Goal: Task Accomplishment & Management: Use online tool/utility

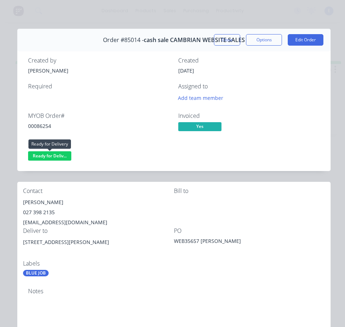
click at [55, 157] on span "Ready for Deliv..." at bounding box center [49, 155] width 43 height 9
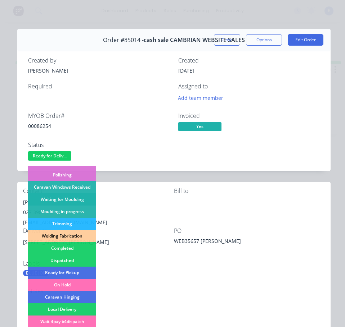
scroll to position [108, 0]
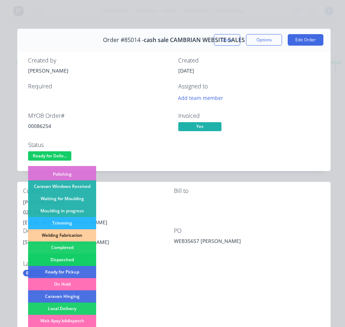
click at [75, 260] on div "Dispatched" at bounding box center [62, 260] width 68 height 12
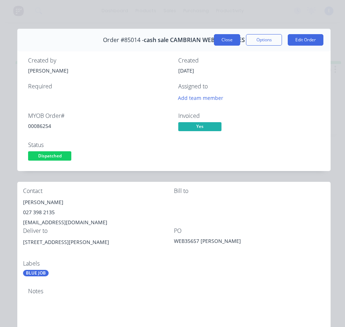
click at [214, 41] on button "Close" at bounding box center [227, 40] width 26 height 12
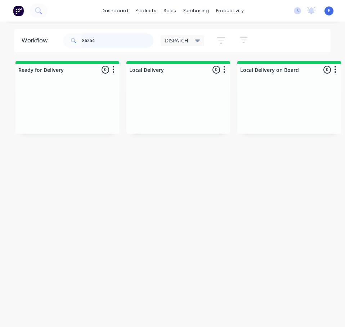
click at [113, 46] on input "86254" at bounding box center [117, 40] width 71 height 14
click at [113, 44] on input "86254" at bounding box center [117, 40] width 71 height 14
click at [63, 123] on div "Req. Del" at bounding box center [67, 129] width 91 height 12
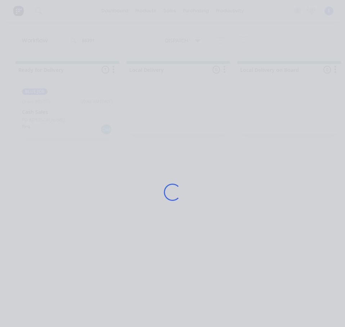
click at [63, 123] on div "Loading..." at bounding box center [172, 192] width 330 height 327
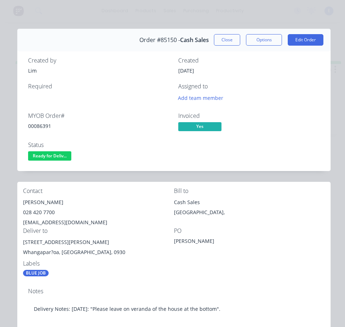
click at [44, 128] on div "00086391" at bounding box center [98, 126] width 141 height 8
copy div "00086391"
click at [28, 201] on div "[PERSON_NAME]" at bounding box center [98, 202] width 151 height 10
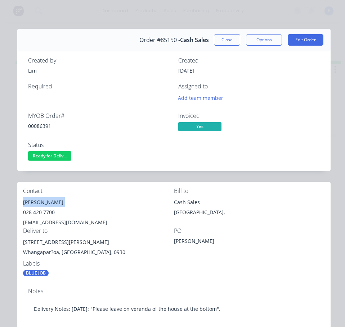
click at [28, 201] on div "[PERSON_NAME]" at bounding box center [98, 202] width 151 height 10
copy div "[PERSON_NAME]"
click at [31, 209] on div "028 420 7700" at bounding box center [98, 213] width 151 height 10
click at [32, 209] on div "028 420 7700" at bounding box center [98, 213] width 151 height 10
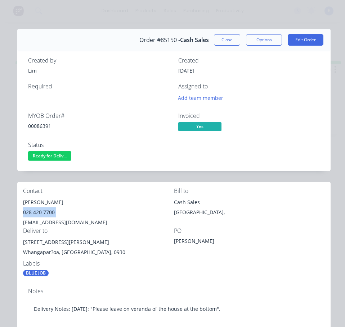
copy div "028 420 7700"
click at [62, 221] on div "[EMAIL_ADDRESS][DOMAIN_NAME]" at bounding box center [98, 223] width 151 height 10
copy div "[EMAIL_ADDRESS][DOMAIN_NAME]"
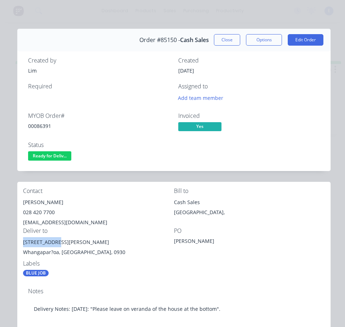
drag, startPoint x: 59, startPoint y: 242, endPoint x: 35, endPoint y: 238, distance: 24.8
click at [26, 238] on div "[STREET_ADDRESS][PERSON_NAME]" at bounding box center [98, 242] width 151 height 10
drag, startPoint x: 35, startPoint y: 238, endPoint x: 49, endPoint y: 259, distance: 25.2
click at [49, 259] on div "[STREET_ADDRESS][PERSON_NAME]" at bounding box center [98, 248] width 151 height 23
drag, startPoint x: 59, startPoint y: 242, endPoint x: 22, endPoint y: 242, distance: 37.4
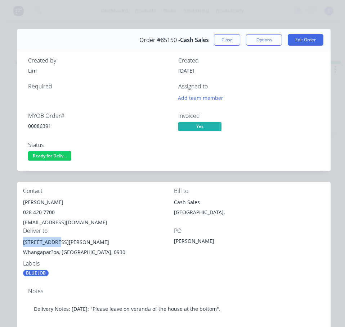
click at [22, 242] on div "Contact [PERSON_NAME] [PHONE_NUMBER] [EMAIL_ADDRESS][DOMAIN_NAME] Bill to Cash …" at bounding box center [173, 232] width 313 height 101
copy div "[STREET_ADDRESS][PERSON_NAME]"
click at [142, 241] on div "[STREET_ADDRESS][PERSON_NAME]" at bounding box center [98, 242] width 151 height 10
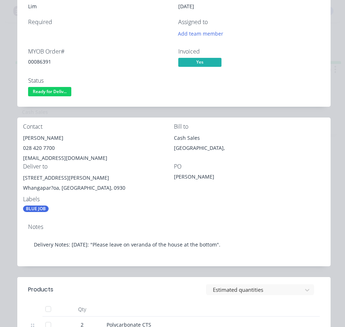
scroll to position [72, 0]
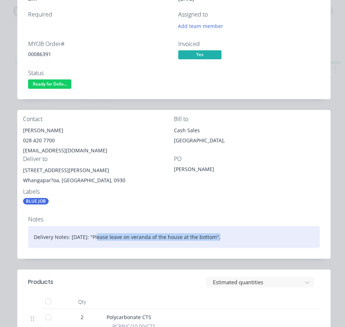
drag, startPoint x: 95, startPoint y: 237, endPoint x: 215, endPoint y: 249, distance: 120.8
click at [215, 249] on div "Notes Delivery Notes: [DATE]: "Please leave on veranda of the house at the bott…" at bounding box center [173, 234] width 313 height 48
copy div "Please leave on veranda of the house at the bottom"
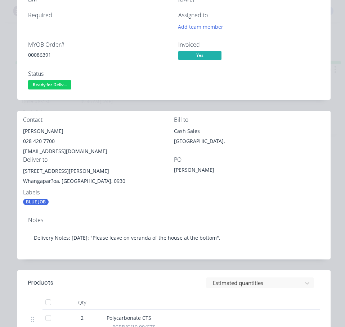
scroll to position [0, 0]
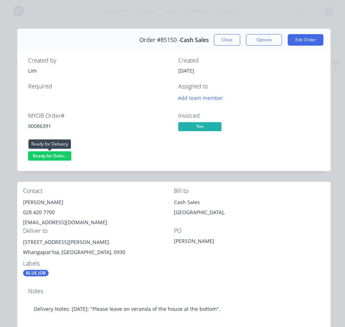
click at [53, 157] on span "Ready for Deliv..." at bounding box center [49, 155] width 43 height 9
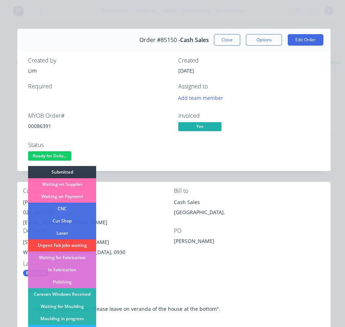
scroll to position [108, 0]
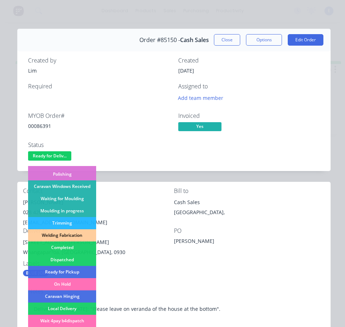
click at [74, 262] on div "Dispatched" at bounding box center [62, 260] width 68 height 12
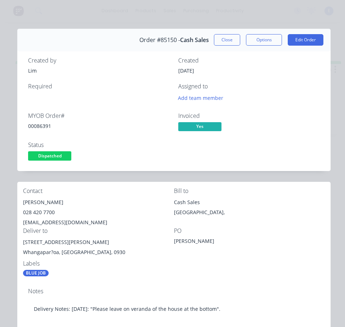
drag, startPoint x: 220, startPoint y: 40, endPoint x: 216, endPoint y: 40, distance: 4.3
click at [220, 40] on button "Close" at bounding box center [227, 40] width 26 height 12
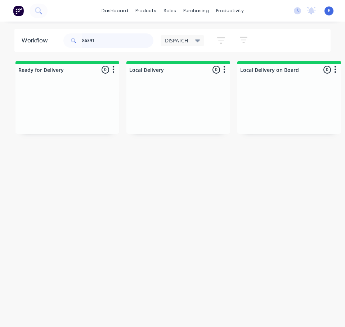
click at [125, 40] on input "86391" at bounding box center [117, 40] width 71 height 14
click at [85, 124] on div "Req. Del" at bounding box center [67, 119] width 91 height 12
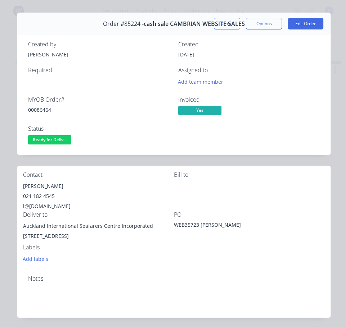
scroll to position [0, 0]
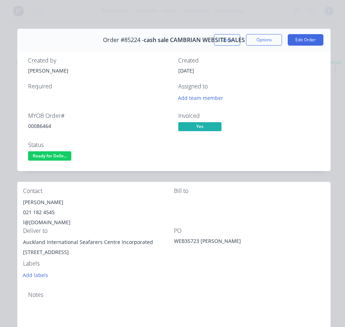
click at [38, 128] on div "00086464" at bounding box center [98, 126] width 141 height 8
copy div "00086464"
click at [34, 201] on div "[PERSON_NAME]" at bounding box center [98, 202] width 151 height 10
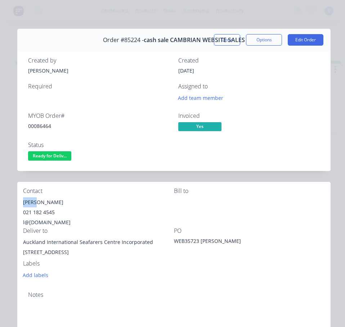
click at [34, 201] on div "[PERSON_NAME]" at bounding box center [98, 202] width 151 height 10
click at [35, 201] on div "[PERSON_NAME]" at bounding box center [98, 202] width 151 height 10
copy div "[PERSON_NAME]"
click at [46, 213] on div "021 182 4545" at bounding box center [98, 213] width 151 height 10
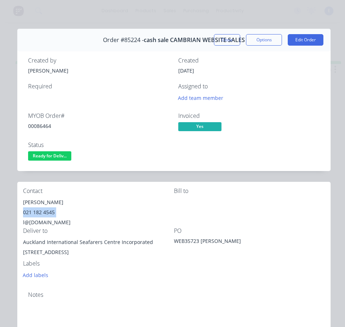
click at [46, 213] on div "021 182 4545" at bounding box center [98, 213] width 151 height 10
copy div "021 182 4545"
click at [47, 222] on div "l@[DOMAIN_NAME]" at bounding box center [98, 223] width 151 height 10
click at [48, 222] on div "l@[DOMAIN_NAME]" at bounding box center [98, 223] width 151 height 10
click at [48, 221] on div "l@[DOMAIN_NAME]" at bounding box center [98, 223] width 151 height 10
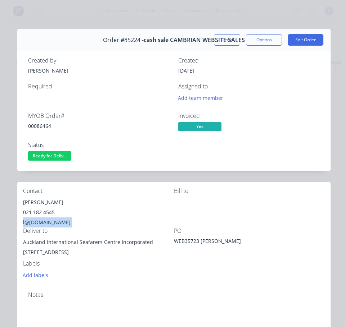
click at [48, 221] on div "l@[DOMAIN_NAME]" at bounding box center [98, 223] width 151 height 10
copy div "l@[DOMAIN_NAME]"
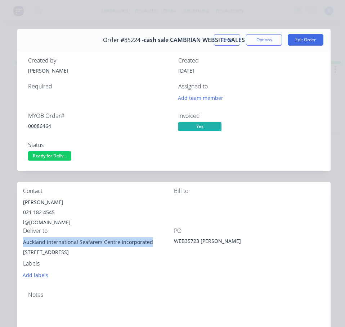
drag, startPoint x: 149, startPoint y: 242, endPoint x: 53, endPoint y: 249, distance: 96.6
click at [24, 242] on div "Auckland International Seafarers Centre Incorporated [STREET_ADDRESS]" at bounding box center [98, 247] width 151 height 20
drag, startPoint x: 130, startPoint y: 284, endPoint x: 150, endPoint y: 253, distance: 37.1
click at [131, 281] on div "Contact [PERSON_NAME] [PHONE_NUMBER] l@[DOMAIN_NAME] [PERSON_NAME] to Deliver t…" at bounding box center [173, 234] width 313 height 104
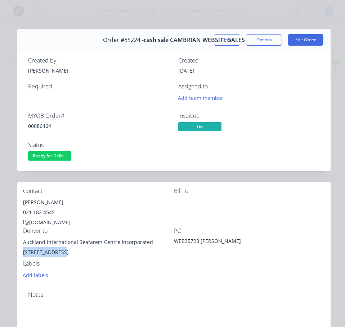
drag, startPoint x: 151, startPoint y: 242, endPoint x: 59, endPoint y: 253, distance: 92.4
click at [59, 253] on div "Auckland International Seafarers Centre Incorporated [STREET_ADDRESS]" at bounding box center [98, 247] width 151 height 20
click at [142, 277] on div "Add labels" at bounding box center [98, 275] width 151 height 10
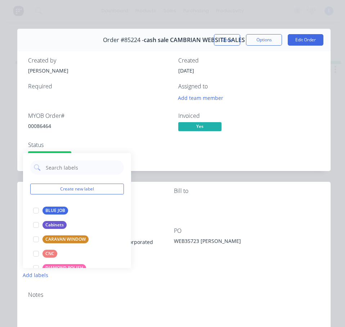
click at [257, 263] on div "Contact [PERSON_NAME] [PHONE_NUMBER] l@[DOMAIN_NAME] [PERSON_NAME] to Deliver t…" at bounding box center [173, 234] width 313 height 104
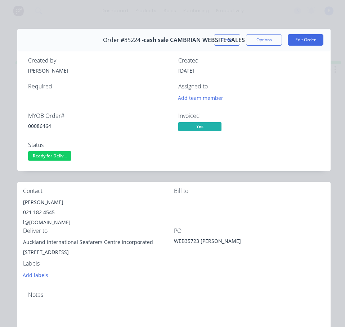
click at [61, 160] on span "Ready for Deliv..." at bounding box center [49, 155] width 43 height 9
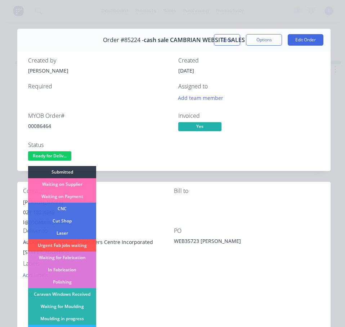
scroll to position [142, 0]
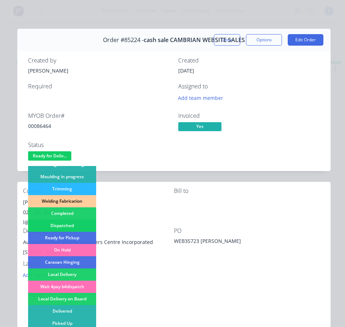
drag, startPoint x: 78, startPoint y: 228, endPoint x: 81, endPoint y: 227, distance: 3.7
click at [78, 228] on div "Dispatched" at bounding box center [62, 226] width 68 height 12
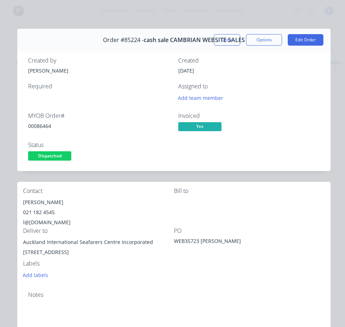
drag, startPoint x: 225, startPoint y: 40, endPoint x: 222, endPoint y: 41, distance: 3.7
click at [225, 40] on button "Close" at bounding box center [227, 40] width 26 height 12
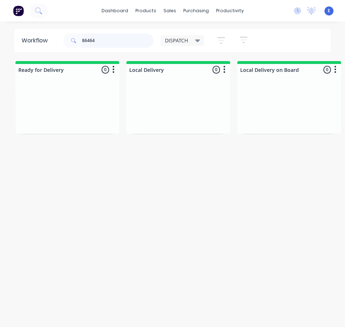
click at [97, 40] on input "86464" at bounding box center [117, 40] width 71 height 14
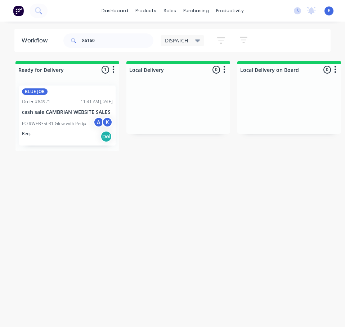
click at [78, 130] on div "PO #WEB35631 Glow with [PERSON_NAME] A K" at bounding box center [67, 124] width 91 height 14
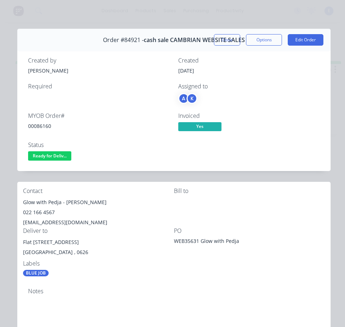
click at [48, 126] on div "00086160" at bounding box center [98, 126] width 141 height 8
drag, startPoint x: 60, startPoint y: 201, endPoint x: 31, endPoint y: 202, distance: 29.1
click at [23, 201] on div "Glow with Pedja - [PERSON_NAME]" at bounding box center [98, 202] width 151 height 10
click at [77, 203] on div "Glow with Pedja - [PERSON_NAME]" at bounding box center [98, 202] width 151 height 10
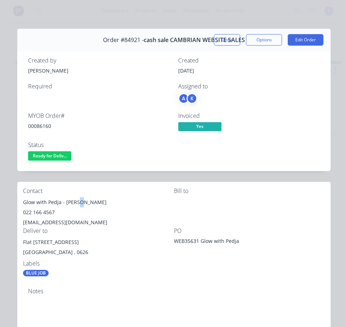
click at [77, 203] on div "Glow with Pedja - [PERSON_NAME]" at bounding box center [98, 202] width 151 height 10
click at [76, 204] on div "Glow with Pedja - [PERSON_NAME]" at bounding box center [98, 202] width 151 height 10
click at [79, 210] on div "022 166 4567" at bounding box center [98, 213] width 151 height 10
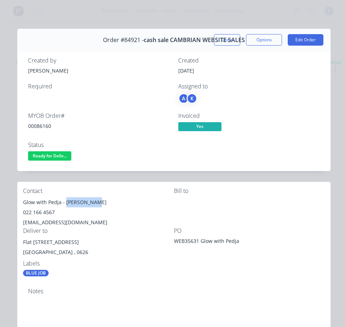
drag, startPoint x: 65, startPoint y: 202, endPoint x: 100, endPoint y: 206, distance: 35.5
click at [100, 206] on div "Glow with Pedja - [PERSON_NAME]" at bounding box center [98, 202] width 151 height 10
click at [38, 213] on div "022 166 4567" at bounding box center [98, 213] width 151 height 10
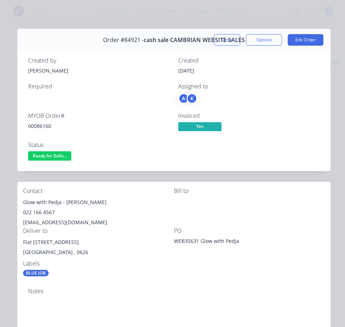
click at [56, 223] on div "[EMAIL_ADDRESS][DOMAIN_NAME]" at bounding box center [98, 223] width 151 height 10
drag, startPoint x: 78, startPoint y: 243, endPoint x: 34, endPoint y: 242, distance: 44.6
click at [18, 240] on div "Contact Glow with Pedja - Pedja Rilak 022 166 4567 [EMAIL_ADDRESS][DOMAIN_NAME]…" at bounding box center [173, 232] width 313 height 101
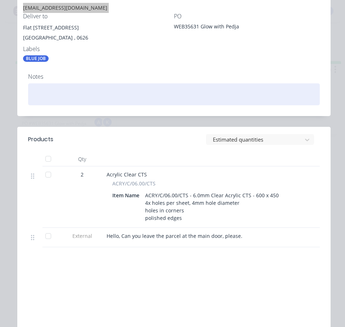
scroll to position [216, 0]
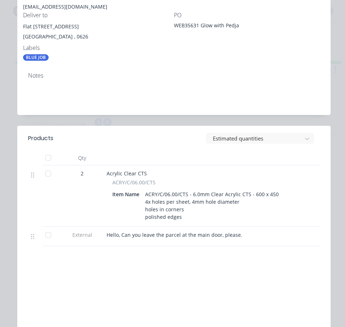
click at [164, 233] on span "Hello, Can you leave the parcel at the main door, please." at bounding box center [174, 235] width 136 height 7
click at [162, 233] on span "Hello, Can you leave the parcel at the main door, please." at bounding box center [174, 235] width 136 height 7
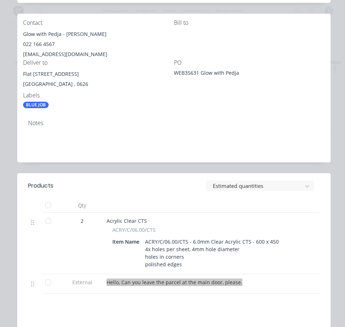
scroll to position [108, 0]
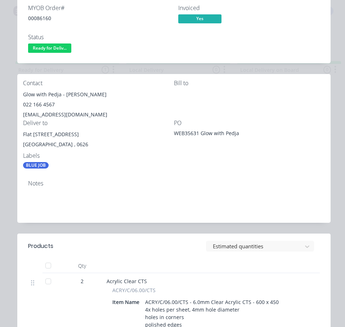
click at [56, 51] on span "Ready for Deliv..." at bounding box center [49, 48] width 43 height 9
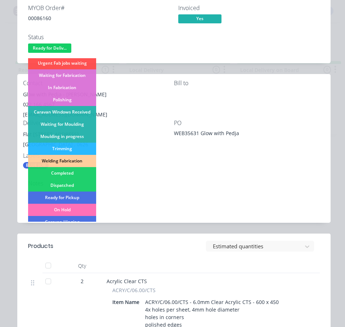
scroll to position [142, 0]
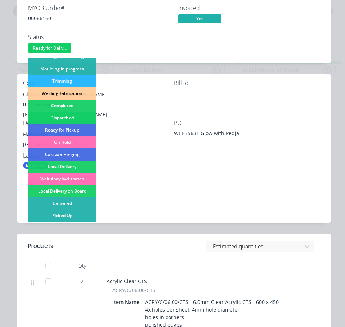
click at [68, 119] on div "Dispatched" at bounding box center [62, 118] width 68 height 12
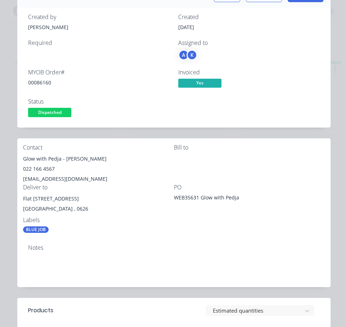
scroll to position [0, 0]
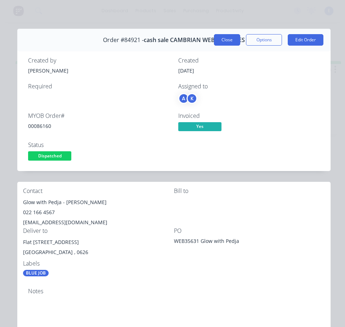
click at [222, 41] on button "Close" at bounding box center [227, 40] width 26 height 12
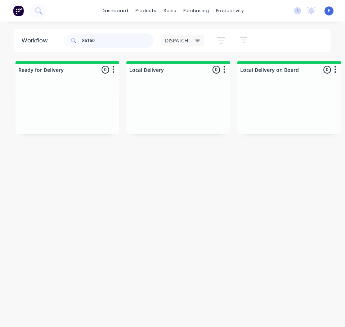
click at [102, 40] on input "86160" at bounding box center [117, 40] width 71 height 14
click at [49, 121] on div "Req. Del" at bounding box center [67, 119] width 91 height 12
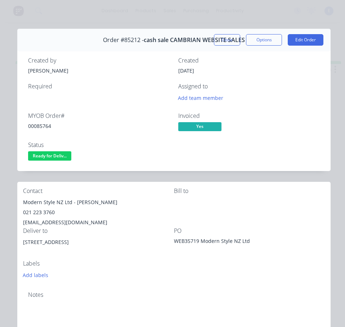
click at [34, 123] on div "00085764" at bounding box center [98, 126] width 141 height 8
drag, startPoint x: 72, startPoint y: 202, endPoint x: 19, endPoint y: 203, distance: 52.5
click at [19, 203] on div "Contact Modern Style NZ Ltd - [PERSON_NAME] 021 223 3760 [EMAIL_ADDRESS][DOMAIN…" at bounding box center [173, 234] width 313 height 104
drag, startPoint x: 74, startPoint y: 203, endPoint x: 94, endPoint y: 203, distance: 19.1
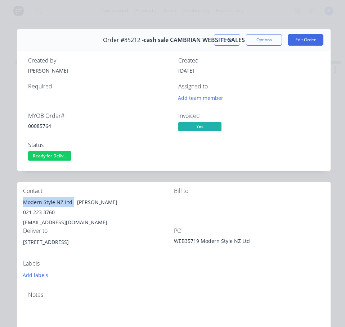
click at [113, 206] on div "Modern Style NZ Ltd - [PERSON_NAME]" at bounding box center [98, 202] width 151 height 10
click at [38, 210] on div "021 223 3760" at bounding box center [98, 213] width 151 height 10
click at [37, 212] on div "021 223 3760" at bounding box center [98, 213] width 151 height 10
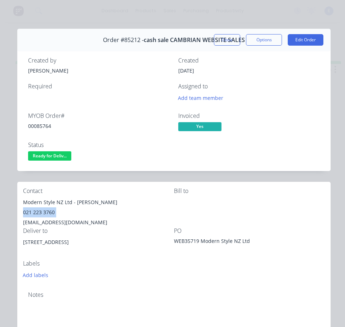
click at [37, 212] on div "021 223 3760" at bounding box center [98, 213] width 151 height 10
click at [67, 222] on div "[EMAIL_ADDRESS][DOMAIN_NAME]" at bounding box center [98, 223] width 151 height 10
click at [58, 243] on div "[STREET_ADDRESS]" at bounding box center [98, 242] width 151 height 10
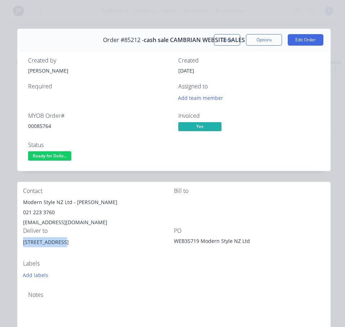
drag, startPoint x: 59, startPoint y: 242, endPoint x: 21, endPoint y: 245, distance: 37.9
click at [21, 245] on div "Contact Modern Style NZ Ltd - [PERSON_NAME] 021 223 3760 [EMAIL_ADDRESS][DOMAIN…" at bounding box center [173, 234] width 313 height 104
drag, startPoint x: 108, startPoint y: 178, endPoint x: 100, endPoint y: 174, distance: 8.8
click at [104, 176] on div "Order #85212 - cash sale CAMBRIAN WEBSITE SALES Close Options Edit Order Create…" at bounding box center [173, 286] width 313 height 515
click at [52, 155] on span "Ready for Deliv..." at bounding box center [49, 155] width 43 height 9
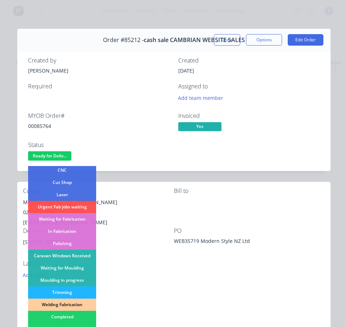
scroll to position [108, 0]
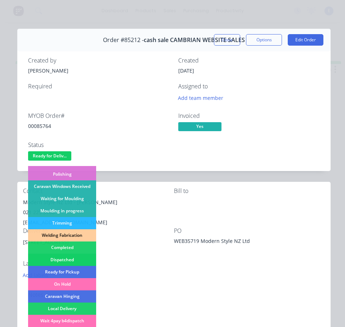
click at [73, 259] on div "Dispatched" at bounding box center [62, 260] width 68 height 12
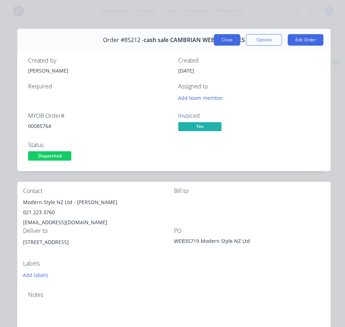
click at [224, 35] on button "Close" at bounding box center [227, 40] width 26 height 12
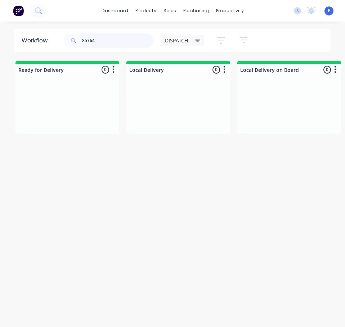
click at [101, 40] on input "85764" at bounding box center [117, 40] width 71 height 14
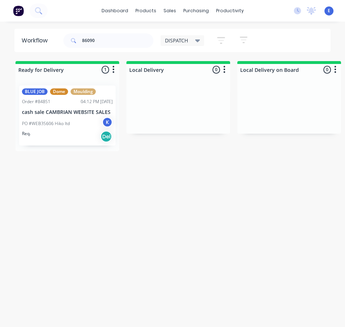
click at [80, 137] on div "Req. Del" at bounding box center [67, 137] width 91 height 12
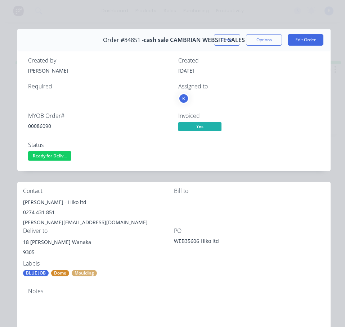
click at [36, 123] on div "00086090" at bounding box center [98, 126] width 141 height 8
drag, startPoint x: 56, startPoint y: 204, endPoint x: 21, endPoint y: 203, distance: 35.6
click at [21, 203] on div "Contact [PERSON_NAME] - Hiko ltd 0274 431 851 [EMAIL_ADDRESS][DOMAIN_NAME] [PER…" at bounding box center [173, 232] width 313 height 101
drag, startPoint x: 60, startPoint y: 203, endPoint x: 83, endPoint y: 203, distance: 23.0
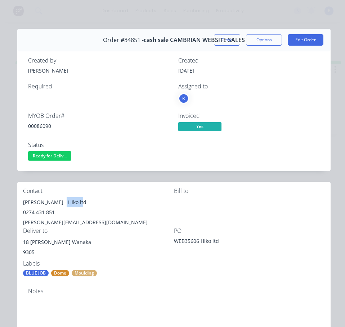
click at [85, 204] on div "[PERSON_NAME] - Hiko ltd" at bounding box center [98, 202] width 151 height 10
click at [37, 213] on div "0274 431 851" at bounding box center [98, 213] width 151 height 10
click at [38, 213] on div "0274 431 851" at bounding box center [98, 213] width 151 height 10
click at [64, 221] on div "[PERSON_NAME][EMAIL_ADDRESS][DOMAIN_NAME]" at bounding box center [98, 223] width 151 height 10
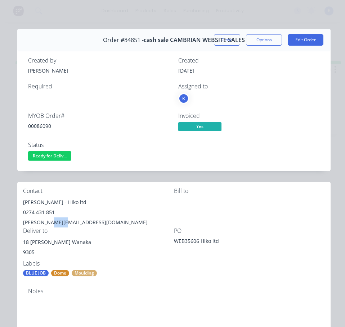
click at [64, 221] on div "[PERSON_NAME][EMAIL_ADDRESS][DOMAIN_NAME]" at bounding box center [98, 223] width 151 height 10
drag, startPoint x: 63, startPoint y: 243, endPoint x: 37, endPoint y: 243, distance: 25.9
click at [27, 242] on div "18 [PERSON_NAME] Wanaka" at bounding box center [98, 242] width 151 height 10
drag, startPoint x: 37, startPoint y: 243, endPoint x: 56, endPoint y: 257, distance: 24.0
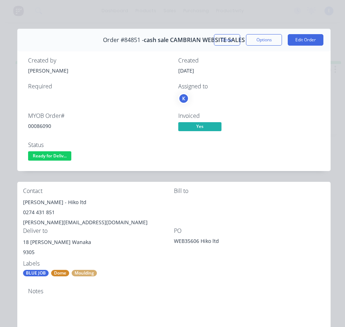
click at [56, 257] on div "9305" at bounding box center [98, 252] width 151 height 10
drag, startPoint x: 61, startPoint y: 244, endPoint x: 21, endPoint y: 239, distance: 40.6
click at [21, 239] on div "Contact [PERSON_NAME] - Hiko ltd 0274 431 851 [EMAIL_ADDRESS][DOMAIN_NAME] [PER…" at bounding box center [173, 232] width 313 height 101
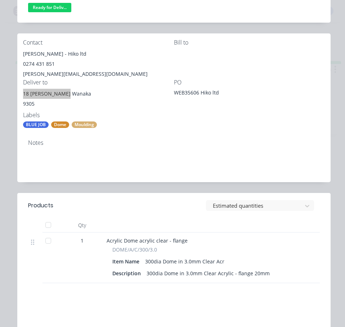
scroll to position [0, 0]
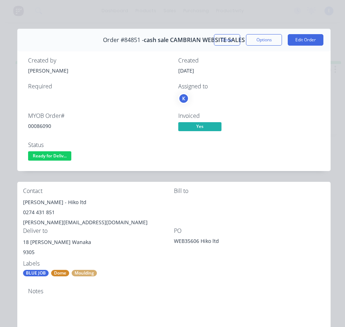
click at [118, 208] on div "0274 431 851" at bounding box center [98, 213] width 151 height 10
click at [61, 156] on span "Ready for Deliv..." at bounding box center [49, 155] width 43 height 9
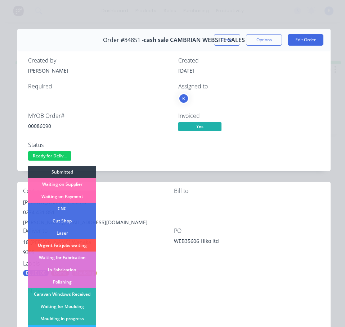
scroll to position [108, 0]
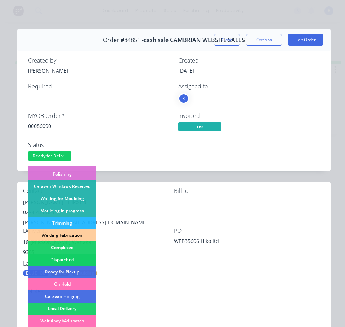
click at [78, 261] on div "Dispatched" at bounding box center [62, 260] width 68 height 12
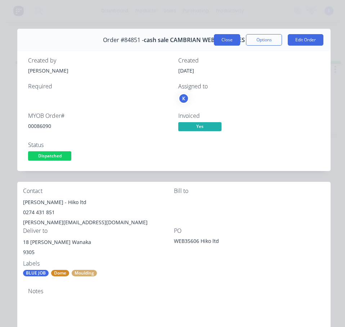
click at [224, 33] on div "Order #84851 - cash sale CAMBRIAN WEBSITE SALES" at bounding box center [174, 39] width 142 height 21
drag, startPoint x: 221, startPoint y: 40, endPoint x: 185, endPoint y: 32, distance: 37.3
click at [222, 38] on button "Close" at bounding box center [227, 40] width 26 height 12
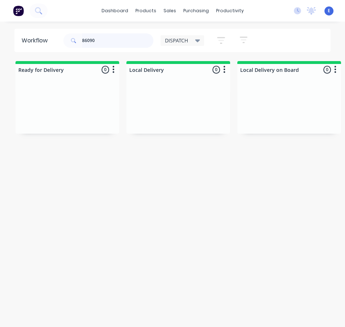
click at [107, 40] on input "86090" at bounding box center [117, 40] width 71 height 14
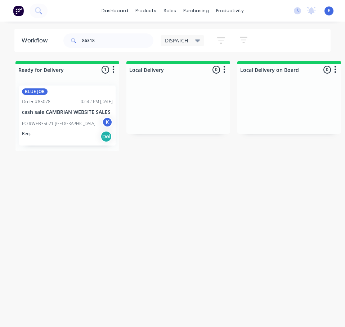
click at [73, 141] on div "Req. Del" at bounding box center [67, 137] width 91 height 12
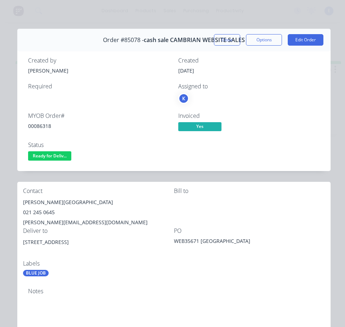
click at [46, 126] on div "00086318" at bounding box center [98, 126] width 141 height 8
drag, startPoint x: 13, startPoint y: 209, endPoint x: 24, endPoint y: 204, distance: 12.7
click at [24, 204] on div "[PERSON_NAME][GEOGRAPHIC_DATA]" at bounding box center [98, 202] width 151 height 10
click at [59, 203] on div "[PERSON_NAME][GEOGRAPHIC_DATA]" at bounding box center [98, 202] width 151 height 10
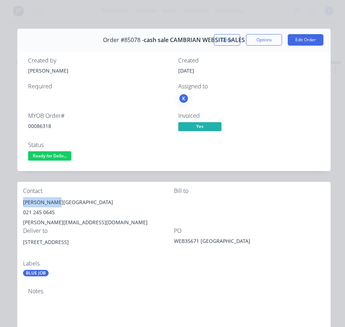
drag, startPoint x: 53, startPoint y: 204, endPoint x: 20, endPoint y: 205, distance: 33.1
click at [20, 205] on div "Contact [PERSON_NAME][GEOGRAPHIC_DATA] 021 245 0645 [PERSON_NAME][EMAIL_ADDRESS…" at bounding box center [173, 232] width 313 height 101
drag, startPoint x: 58, startPoint y: 201, endPoint x: 126, endPoint y: 198, distance: 68.4
click at [127, 198] on div "[PERSON_NAME][GEOGRAPHIC_DATA]" at bounding box center [98, 202] width 151 height 10
click at [35, 212] on div "021 245 0645" at bounding box center [98, 213] width 151 height 10
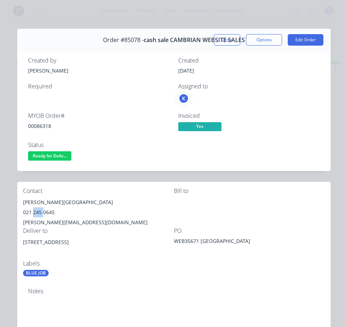
click at [35, 212] on div "021 245 0645" at bounding box center [98, 213] width 151 height 10
click at [75, 223] on div "[PERSON_NAME][EMAIL_ADDRESS][DOMAIN_NAME]" at bounding box center [98, 223] width 151 height 10
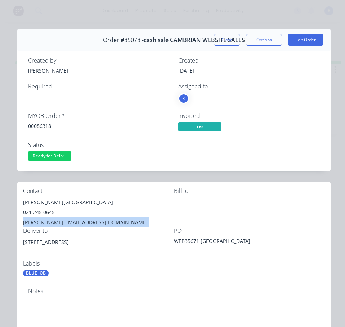
click at [75, 223] on div "[PERSON_NAME][EMAIL_ADDRESS][DOMAIN_NAME]" at bounding box center [98, 223] width 151 height 10
drag, startPoint x: 73, startPoint y: 242, endPoint x: 31, endPoint y: 243, distance: 41.7
click at [24, 247] on div "[STREET_ADDRESS]" at bounding box center [98, 242] width 151 height 10
drag, startPoint x: 66, startPoint y: 153, endPoint x: 63, endPoint y: 164, distance: 12.4
click at [64, 157] on span "Ready for Deliv..." at bounding box center [49, 155] width 43 height 9
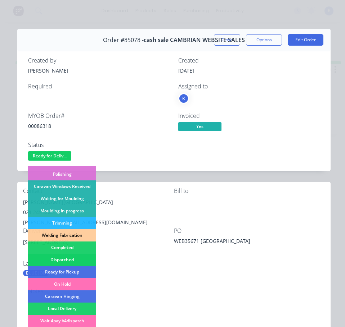
click at [82, 257] on div "Dispatched" at bounding box center [62, 260] width 68 height 12
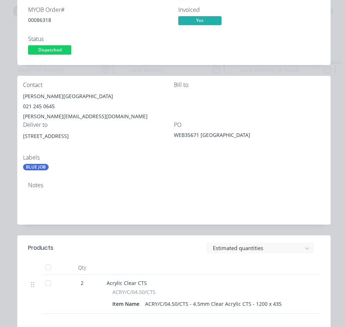
scroll to position [0, 0]
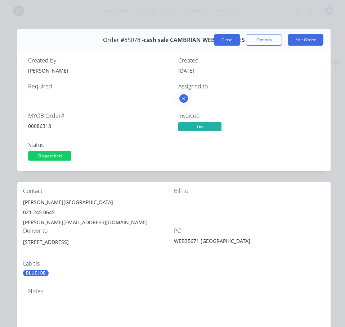
click at [226, 41] on button "Close" at bounding box center [227, 40] width 26 height 12
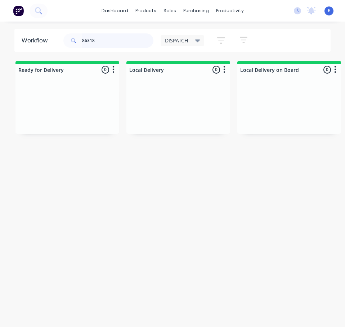
click at [102, 40] on input "86318" at bounding box center [117, 40] width 71 height 14
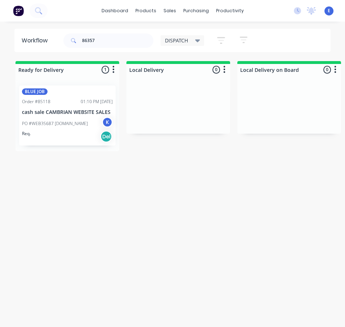
click at [72, 133] on div "Req. Del" at bounding box center [67, 137] width 91 height 12
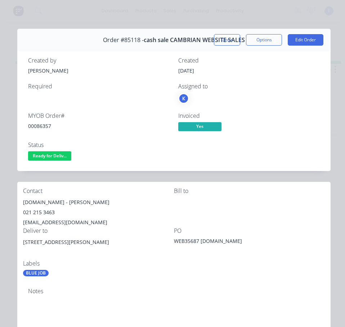
click at [41, 126] on div "00086357" at bounding box center [98, 126] width 141 height 8
drag, startPoint x: 62, startPoint y: 203, endPoint x: 31, endPoint y: 205, distance: 31.4
click at [18, 203] on div "Contact [DOMAIN_NAME] - [PERSON_NAME] 021 215 3463 [EMAIL_ADDRESS][DOMAIN_NAME]…" at bounding box center [173, 232] width 313 height 101
drag, startPoint x: 65, startPoint y: 202, endPoint x: 102, endPoint y: 200, distance: 37.1
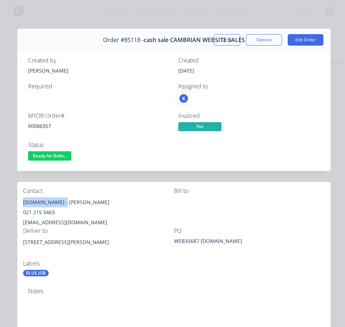
click at [102, 200] on div "[DOMAIN_NAME] - [PERSON_NAME]" at bounding box center [98, 202] width 151 height 10
click at [45, 208] on div "021 215 3463" at bounding box center [98, 213] width 151 height 10
click at [53, 219] on div "[EMAIL_ADDRESS][DOMAIN_NAME]" at bounding box center [98, 223] width 151 height 10
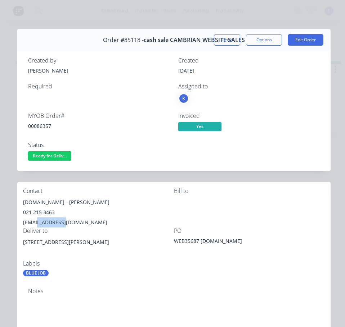
click at [53, 219] on div "[EMAIL_ADDRESS][DOMAIN_NAME]" at bounding box center [98, 223] width 151 height 10
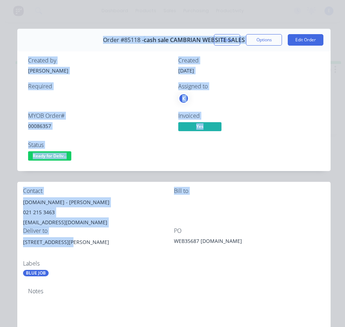
drag, startPoint x: 68, startPoint y: 243, endPoint x: 41, endPoint y: 251, distance: 27.7
click at [33, 247] on div "[STREET_ADDRESS][PERSON_NAME]" at bounding box center [98, 242] width 151 height 10
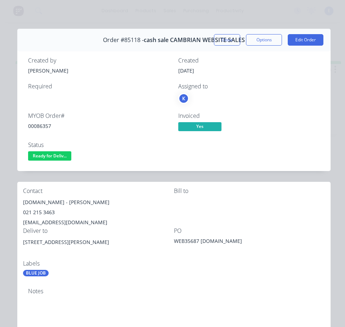
click at [73, 261] on div "Labels" at bounding box center [98, 263] width 151 height 7
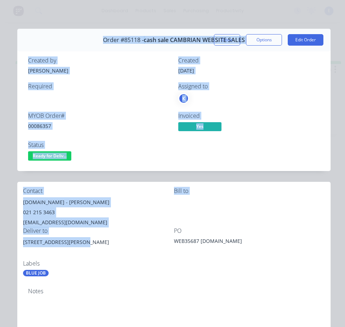
drag, startPoint x: 80, startPoint y: 242, endPoint x: 31, endPoint y: 245, distance: 49.7
click at [21, 244] on div "Contact [DOMAIN_NAME] - [PERSON_NAME] 021 215 3463 [EMAIL_ADDRESS][DOMAIN_NAME]…" at bounding box center [173, 232] width 313 height 101
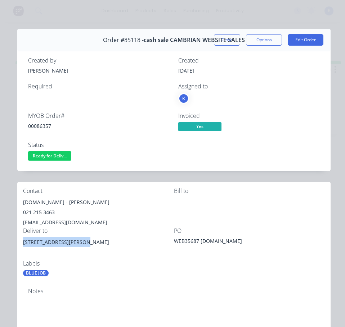
drag, startPoint x: 47, startPoint y: 240, endPoint x: 44, endPoint y: 243, distance: 4.8
click at [137, 259] on div "[STREET_ADDRESS][PERSON_NAME]" at bounding box center [98, 248] width 151 height 23
click at [50, 154] on span "Ready for Deliv..." at bounding box center [49, 155] width 43 height 9
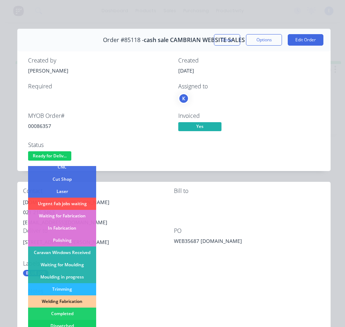
scroll to position [72, 0]
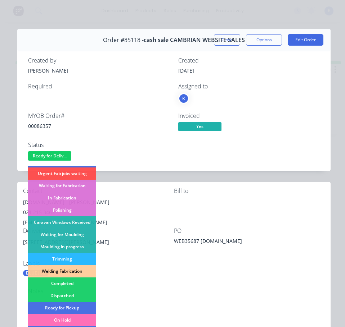
click at [62, 295] on div "Dispatched" at bounding box center [62, 296] width 68 height 12
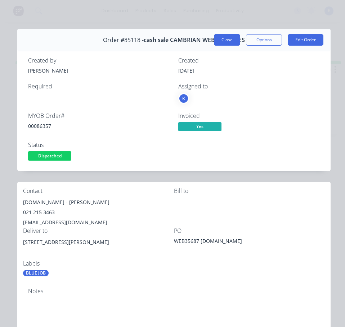
click at [229, 40] on button "Close" at bounding box center [227, 40] width 26 height 12
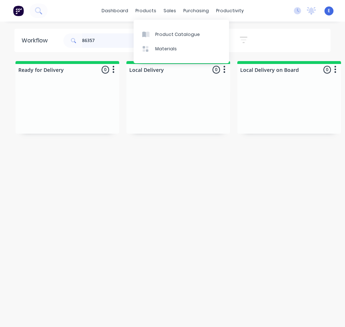
click at [106, 43] on input "86357" at bounding box center [117, 40] width 71 height 14
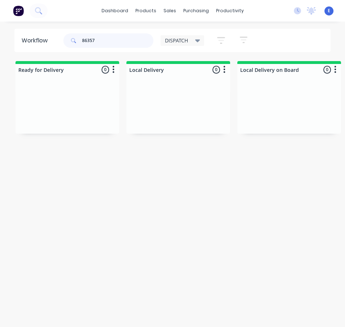
click at [106, 43] on input "86357" at bounding box center [117, 40] width 71 height 14
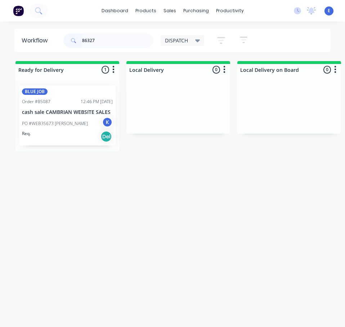
click at [67, 139] on div "Req. Del" at bounding box center [67, 137] width 91 height 12
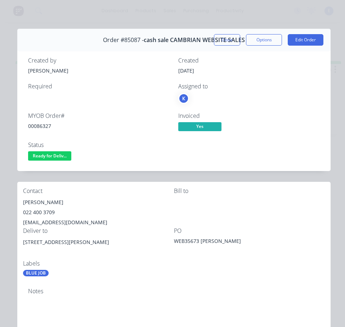
click at [47, 203] on div "[PERSON_NAME]" at bounding box center [98, 202] width 151 height 10
click at [40, 214] on div "022 400 3709" at bounding box center [98, 213] width 151 height 10
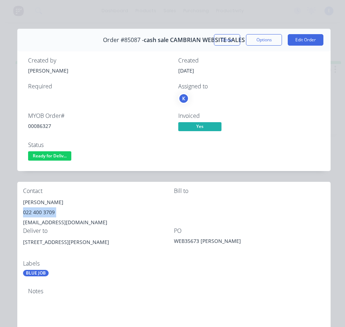
click at [40, 214] on div "022 400 3709" at bounding box center [98, 213] width 151 height 10
click at [46, 223] on div "[EMAIL_ADDRESS][DOMAIN_NAME]" at bounding box center [98, 223] width 151 height 10
drag, startPoint x: 59, startPoint y: 243, endPoint x: 18, endPoint y: 247, distance: 40.8
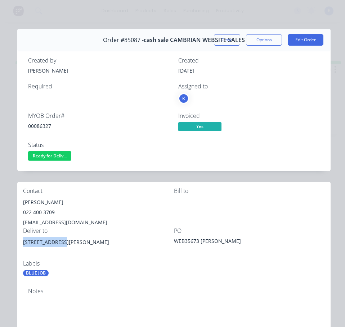
click at [18, 247] on div "Contact [PERSON_NAME] [PHONE_NUMBER] [EMAIL_ADDRESS][DOMAIN_NAME] Bill to Deliv…" at bounding box center [173, 232] width 313 height 101
click at [44, 126] on div "00086327" at bounding box center [98, 126] width 141 height 8
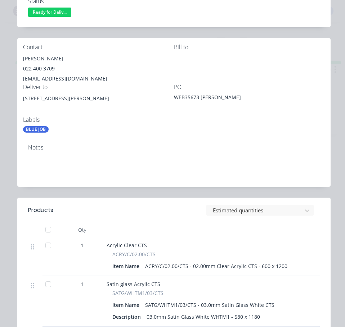
scroll to position [300, 0]
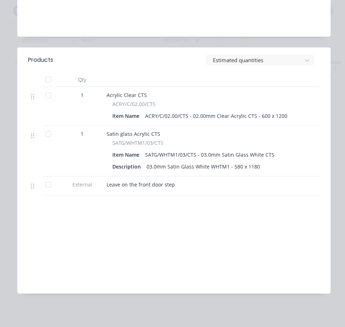
click at [150, 181] on span "Leave on the front door step" at bounding box center [140, 184] width 68 height 7
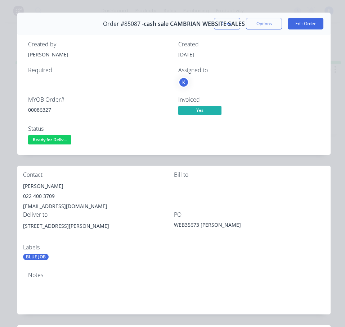
scroll to position [12, 0]
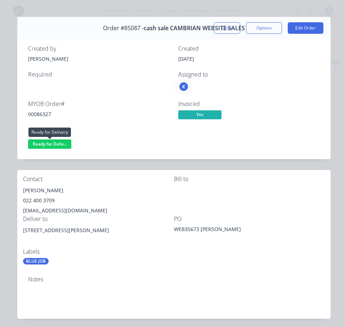
drag, startPoint x: 47, startPoint y: 145, endPoint x: 46, endPoint y: 149, distance: 4.1
click at [46, 149] on button "Ready for Deliv..." at bounding box center [49, 145] width 43 height 11
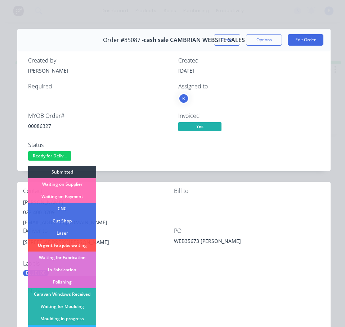
scroll to position [108, 0]
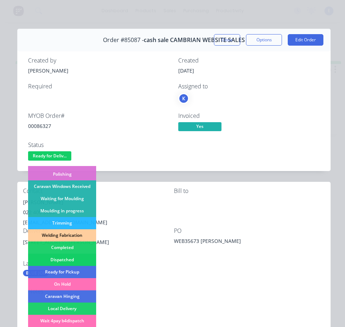
click at [71, 255] on div "Dispatched" at bounding box center [62, 260] width 68 height 12
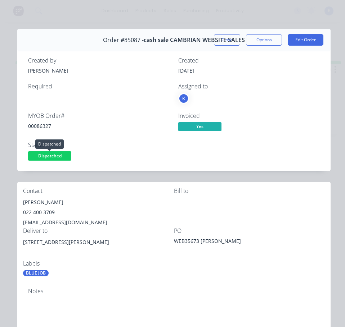
drag, startPoint x: 47, startPoint y: 155, endPoint x: 52, endPoint y: 162, distance: 8.7
click at [48, 156] on span "Dispatched" at bounding box center [49, 155] width 43 height 9
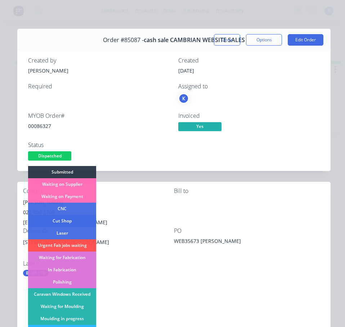
scroll to position [72, 0]
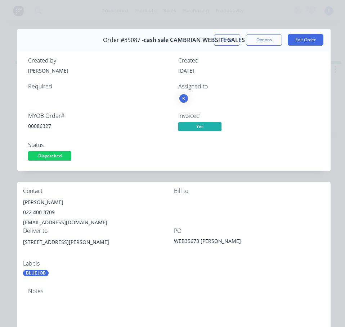
click at [139, 95] on div "Required" at bounding box center [98, 93] width 141 height 21
click at [222, 44] on button "Close" at bounding box center [227, 40] width 26 height 12
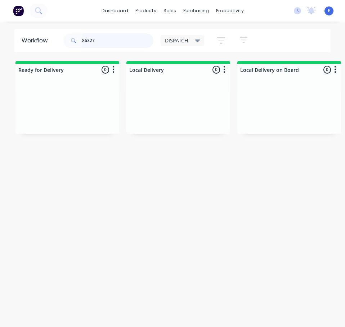
click at [124, 41] on input "86327" at bounding box center [117, 40] width 71 height 14
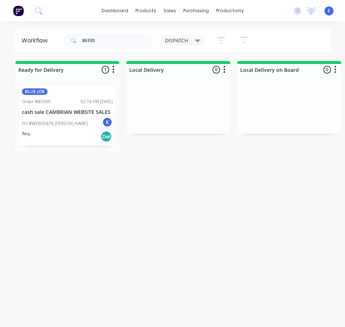
click at [64, 135] on div "Req. Del" at bounding box center [67, 137] width 91 height 12
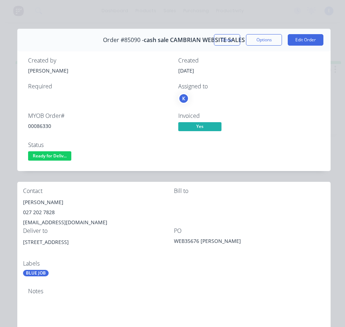
click at [35, 124] on div "00086330" at bounding box center [98, 126] width 141 height 8
click at [42, 203] on div "[PERSON_NAME]" at bounding box center [98, 202] width 151 height 10
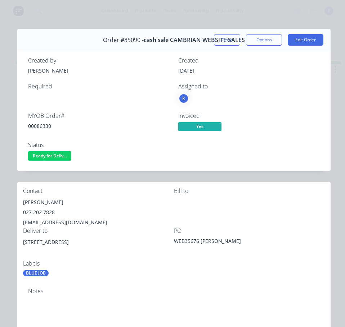
click at [39, 212] on div "027 202 7828" at bounding box center [98, 213] width 151 height 10
click at [67, 225] on div "[EMAIL_ADDRESS][DOMAIN_NAME]" at bounding box center [98, 223] width 151 height 10
click at [67, 224] on div "[EMAIL_ADDRESS][DOMAIN_NAME]" at bounding box center [98, 223] width 151 height 10
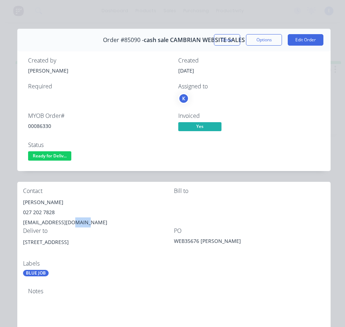
click at [67, 224] on div "[EMAIL_ADDRESS][DOMAIN_NAME]" at bounding box center [98, 223] width 151 height 10
drag, startPoint x: 70, startPoint y: 242, endPoint x: 29, endPoint y: 244, distance: 40.7
click at [21, 246] on div "Contact [PERSON_NAME] [PHONE_NUMBER] [EMAIL_ADDRESS][DOMAIN_NAME] [PERSON_NAME]…" at bounding box center [173, 232] width 313 height 101
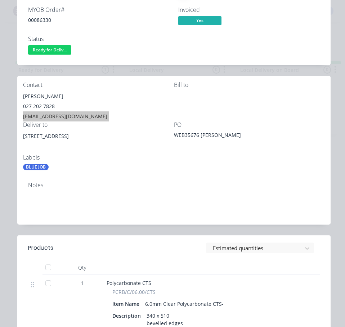
scroll to position [0, 0]
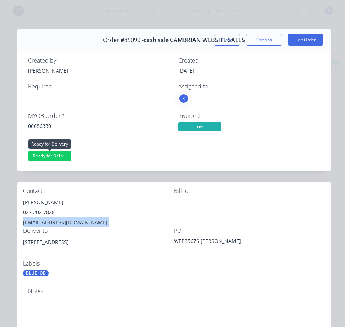
click at [59, 156] on span "Ready for Deliv..." at bounding box center [49, 155] width 43 height 9
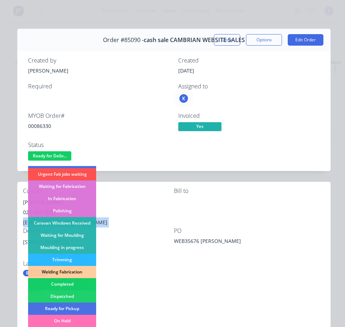
scroll to position [72, 0]
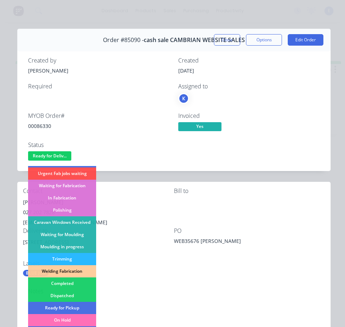
click at [63, 297] on div "Dispatched" at bounding box center [62, 296] width 68 height 12
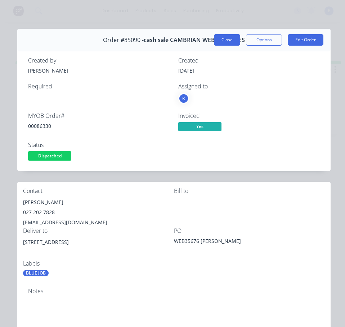
click at [219, 42] on button "Close" at bounding box center [227, 40] width 26 height 12
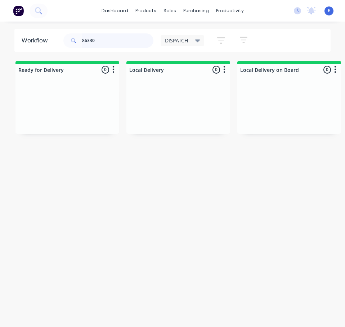
click at [104, 43] on input "86330" at bounding box center [117, 40] width 71 height 14
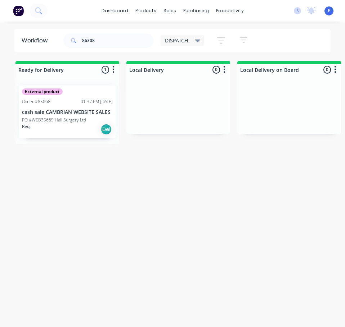
click at [74, 133] on div "Req. Del" at bounding box center [67, 129] width 91 height 12
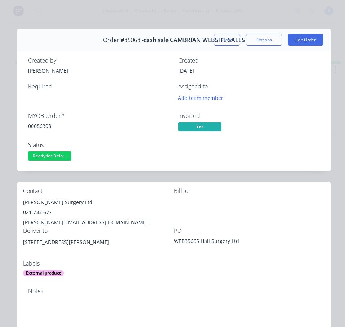
click at [34, 124] on div "00086308" at bounding box center [98, 126] width 141 height 8
drag, startPoint x: 51, startPoint y: 202, endPoint x: 23, endPoint y: 201, distance: 27.3
click at [23, 201] on div "[PERSON_NAME] Surgery Ltd" at bounding box center [98, 202] width 151 height 10
drag, startPoint x: 55, startPoint y: 201, endPoint x: 142, endPoint y: 198, distance: 86.8
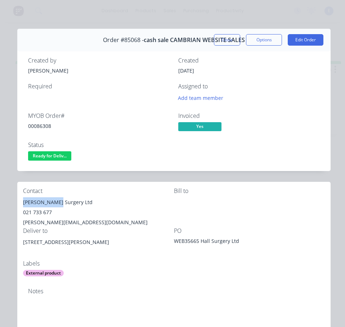
click at [142, 198] on div "[PERSON_NAME] Surgery Ltd" at bounding box center [98, 202] width 151 height 10
click at [36, 212] on div "021 733 677" at bounding box center [98, 213] width 151 height 10
click at [66, 222] on div "[PERSON_NAME][EMAIL_ADDRESS][DOMAIN_NAME]" at bounding box center [98, 223] width 151 height 10
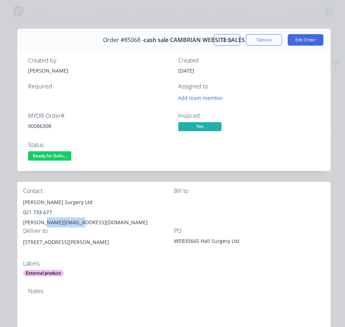
click at [66, 222] on div "[PERSON_NAME][EMAIL_ADDRESS][DOMAIN_NAME]" at bounding box center [98, 223] width 151 height 10
drag, startPoint x: 63, startPoint y: 243, endPoint x: 22, endPoint y: 243, distance: 40.3
click at [22, 243] on div "Contact [GEOGRAPHIC_DATA][PERSON_NAME] Surgery Ltd 021 733 677 [PERSON_NAME][EM…" at bounding box center [173, 232] width 313 height 101
click at [90, 256] on div "[STREET_ADDRESS][PERSON_NAME]" at bounding box center [98, 248] width 151 height 23
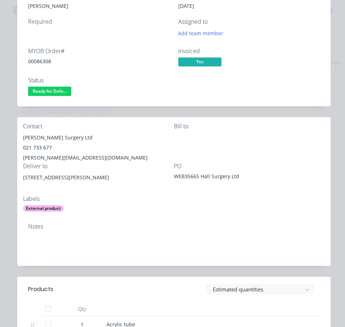
scroll to position [0, 0]
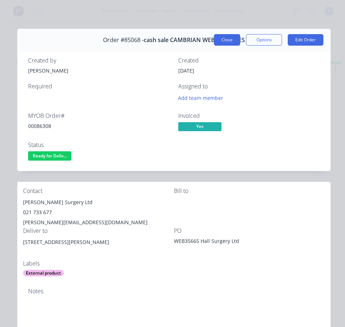
click at [214, 38] on button "Close" at bounding box center [227, 40] width 26 height 12
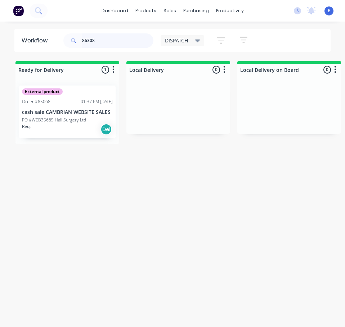
click at [128, 40] on input "86308" at bounding box center [117, 40] width 71 height 14
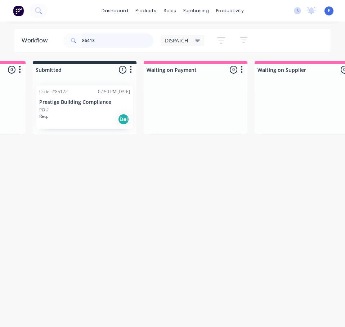
scroll to position [0, 564]
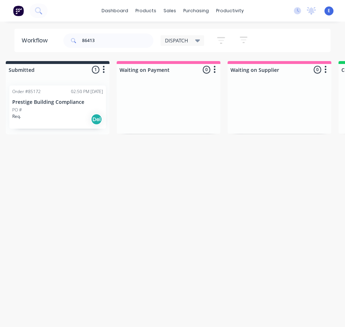
click at [55, 119] on div "Req. Del" at bounding box center [57, 119] width 91 height 12
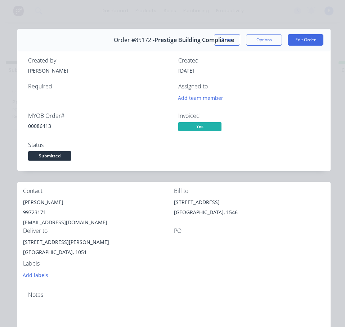
click at [35, 129] on div "00086413" at bounding box center [98, 126] width 141 height 8
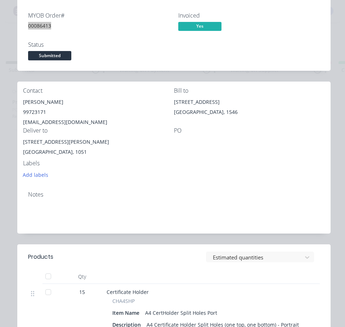
scroll to position [0, 0]
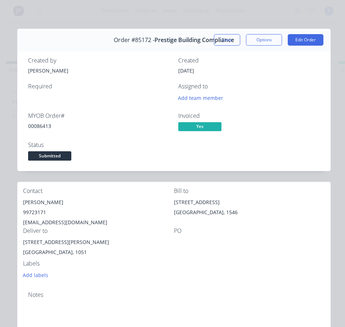
click at [54, 204] on div "[PERSON_NAME]" at bounding box center [98, 202] width 151 height 10
click at [33, 210] on div "99723171" at bounding box center [98, 213] width 151 height 10
click at [34, 212] on div "99723171" at bounding box center [98, 213] width 151 height 10
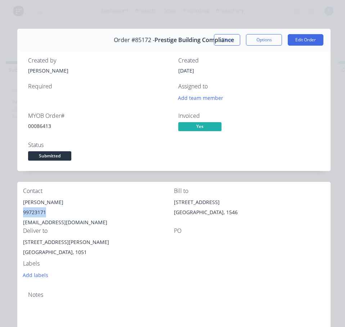
click at [34, 212] on div "99723171" at bounding box center [98, 213] width 151 height 10
click at [42, 219] on div "[EMAIL_ADDRESS][DOMAIN_NAME]" at bounding box center [98, 223] width 151 height 10
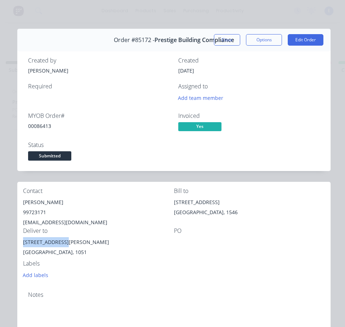
drag, startPoint x: 60, startPoint y: 242, endPoint x: 19, endPoint y: 245, distance: 40.7
click at [19, 245] on div "Contact [PERSON_NAME][GEOGRAPHIC_DATA] [EMAIL_ADDRESS][DOMAIN_NAME] Bill to [GE…" at bounding box center [173, 234] width 313 height 104
click at [165, 249] on div "[GEOGRAPHIC_DATA], 1051" at bounding box center [98, 252] width 151 height 10
click at [40, 156] on span "Submitted" at bounding box center [49, 155] width 43 height 9
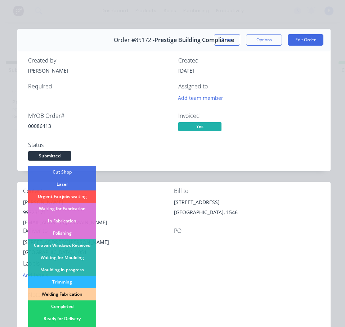
scroll to position [72, 0]
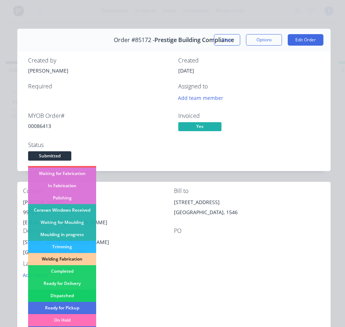
click at [78, 293] on div "Dispatched" at bounding box center [62, 296] width 68 height 12
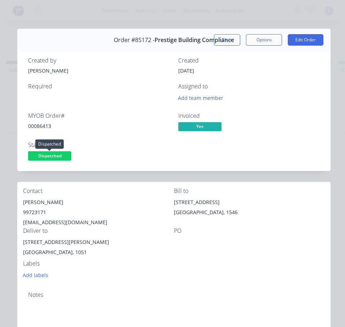
click at [67, 158] on span "Dispatched" at bounding box center [49, 155] width 43 height 9
click at [101, 142] on div "Status" at bounding box center [98, 145] width 141 height 7
click at [218, 39] on button "Close" at bounding box center [227, 40] width 26 height 12
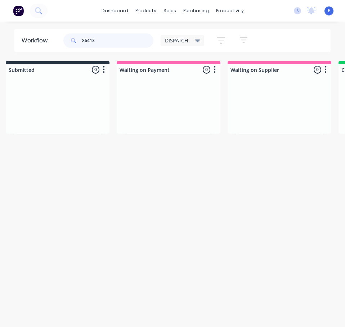
click at [106, 42] on input "86413" at bounding box center [117, 40] width 71 height 14
click at [107, 42] on input "86413" at bounding box center [117, 40] width 71 height 14
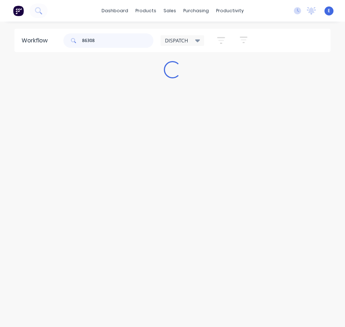
scroll to position [0, 0]
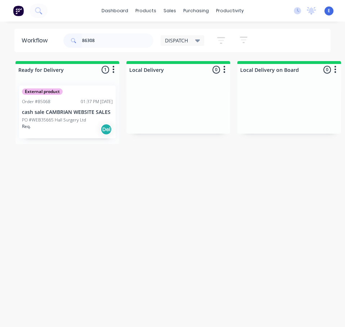
click at [80, 130] on div "Req. Del" at bounding box center [67, 129] width 91 height 12
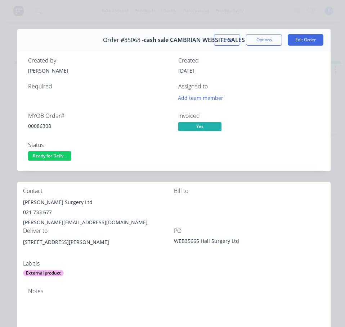
click at [40, 125] on div "00086308" at bounding box center [98, 126] width 141 height 8
click at [40, 124] on div "00086308" at bounding box center [98, 126] width 141 height 8
drag, startPoint x: 51, startPoint y: 203, endPoint x: 27, endPoint y: 201, distance: 24.9
click at [18, 201] on div "Contact [GEOGRAPHIC_DATA][PERSON_NAME] Surgery Ltd 021 733 677 [PERSON_NAME][EM…" at bounding box center [173, 232] width 313 height 101
drag, startPoint x: 67, startPoint y: 201, endPoint x: 90, endPoint y: 203, distance: 23.8
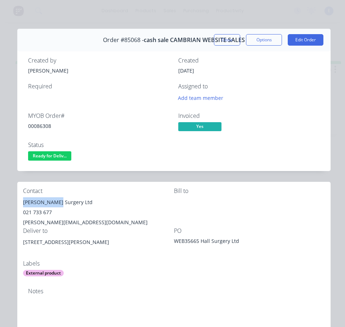
click at [90, 203] on div "[PERSON_NAME] Surgery Ltd" at bounding box center [98, 202] width 151 height 10
click at [29, 211] on div "021 733 677" at bounding box center [98, 213] width 151 height 10
click at [29, 212] on div "021 733 677" at bounding box center [98, 213] width 151 height 10
click at [30, 212] on div "021 733 677" at bounding box center [98, 213] width 151 height 10
click at [69, 223] on div "[PERSON_NAME][EMAIL_ADDRESS][DOMAIN_NAME]" at bounding box center [98, 223] width 151 height 10
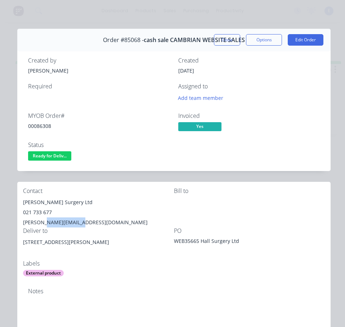
click at [69, 223] on div "[PERSON_NAME][EMAIL_ADDRESS][DOMAIN_NAME]" at bounding box center [98, 223] width 151 height 10
drag, startPoint x: 62, startPoint y: 243, endPoint x: 29, endPoint y: 242, distance: 33.1
click at [19, 247] on div "Contact [GEOGRAPHIC_DATA][PERSON_NAME] Surgery Ltd 021 733 677 [PERSON_NAME][EM…" at bounding box center [173, 232] width 313 height 101
click at [137, 236] on div "Deliver to [STREET_ADDRESS][PERSON_NAME]" at bounding box center [98, 244] width 151 height 33
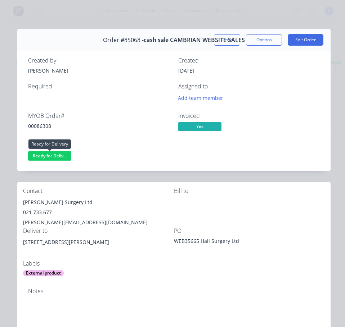
click at [46, 158] on span "Ready for Deliv..." at bounding box center [49, 155] width 43 height 9
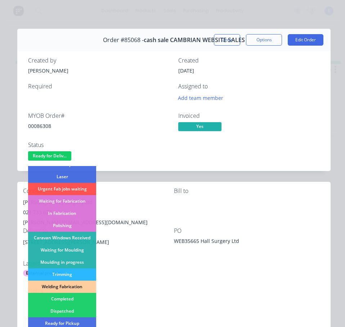
scroll to position [142, 0]
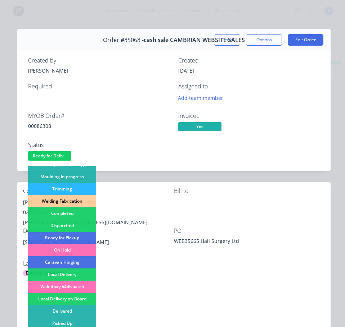
click at [69, 227] on div "Dispatched" at bounding box center [62, 226] width 68 height 12
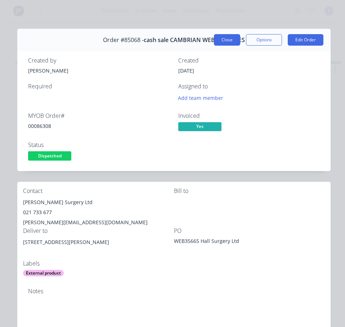
click at [222, 44] on button "Close" at bounding box center [227, 40] width 26 height 12
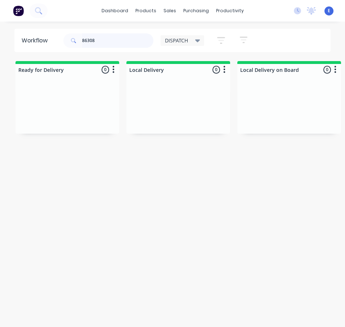
click at [97, 38] on input "86308" at bounding box center [117, 40] width 71 height 14
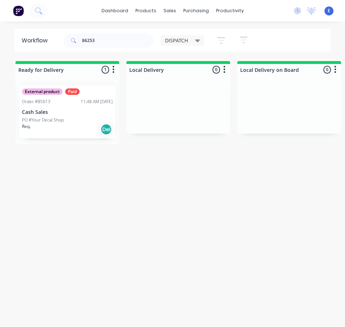
click at [71, 125] on div "Req. Del" at bounding box center [67, 129] width 91 height 12
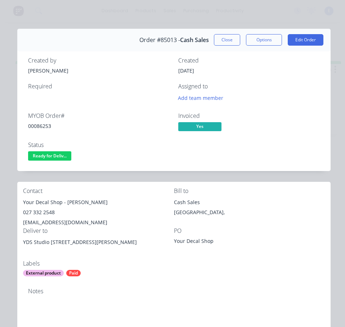
click at [47, 128] on div "00086253" at bounding box center [98, 126] width 141 height 8
drag, startPoint x: 62, startPoint y: 203, endPoint x: 32, endPoint y: 201, distance: 30.3
click at [22, 198] on div "Contact Your Decal Shop - [PERSON_NAME] 027 332 2548 [EMAIL_ADDRESS][DOMAIN_NAM…" at bounding box center [173, 232] width 313 height 101
click at [71, 203] on div "Your Decal Shop - [PERSON_NAME]" at bounding box center [98, 202] width 151 height 10
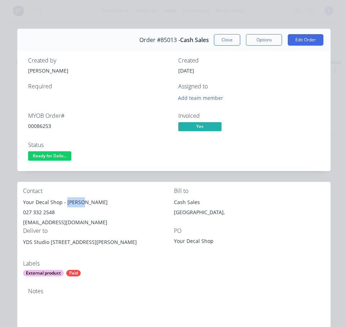
click at [71, 203] on div "Your Decal Shop - [PERSON_NAME]" at bounding box center [98, 202] width 151 height 10
click at [44, 210] on div "027 332 2548" at bounding box center [98, 213] width 151 height 10
click at [76, 220] on div "[EMAIL_ADDRESS][DOMAIN_NAME]" at bounding box center [98, 223] width 151 height 10
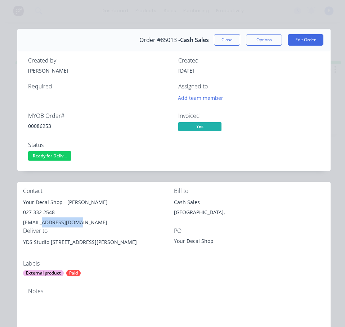
click at [76, 220] on div "[EMAIL_ADDRESS][DOMAIN_NAME]" at bounding box center [98, 223] width 151 height 10
click at [53, 244] on div "YDS Studio [STREET_ADDRESS][PERSON_NAME]" at bounding box center [98, 242] width 151 height 10
drag, startPoint x: 51, startPoint y: 244, endPoint x: 92, endPoint y: 246, distance: 41.1
click at [92, 246] on div "YDS Studio [STREET_ADDRESS][PERSON_NAME]" at bounding box center [98, 242] width 151 height 10
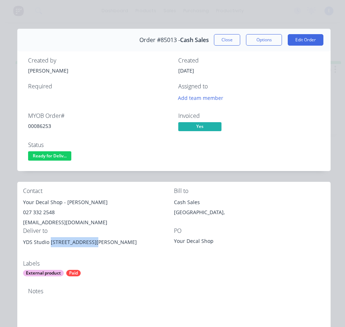
click at [51, 247] on div "YDS Studio [STREET_ADDRESS][PERSON_NAME]" at bounding box center [98, 242] width 151 height 10
drag, startPoint x: 50, startPoint y: 242, endPoint x: 22, endPoint y: 243, distance: 27.4
click at [22, 243] on div "Contact Your Decal Shop - [PERSON_NAME] 027 332 2548 [EMAIL_ADDRESS][DOMAIN_NAM…" at bounding box center [173, 232] width 313 height 101
click at [47, 156] on span "Ready for Deliv..." at bounding box center [49, 155] width 43 height 9
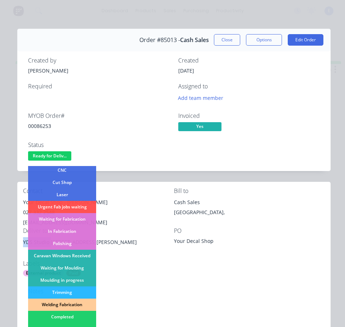
scroll to position [108, 0]
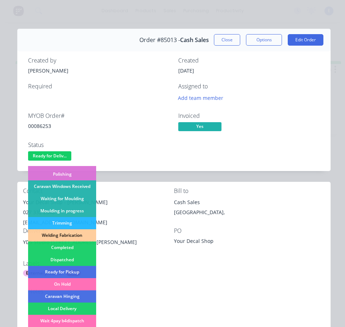
click at [73, 259] on div "Dispatched" at bounding box center [62, 260] width 68 height 12
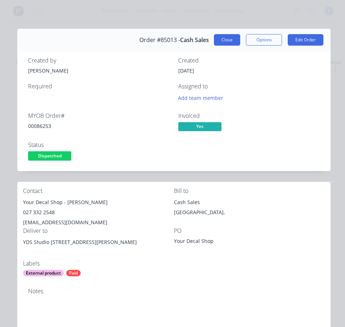
click at [214, 41] on button "Close" at bounding box center [227, 40] width 26 height 12
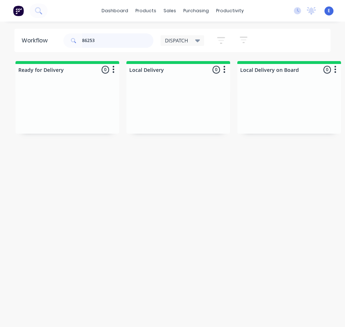
click at [96, 41] on input "86253" at bounding box center [117, 40] width 71 height 14
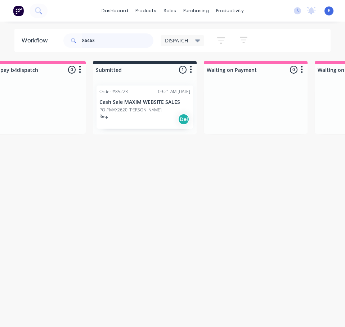
scroll to position [0, 480]
click at [131, 119] on div "Req. Del" at bounding box center [141, 119] width 91 height 12
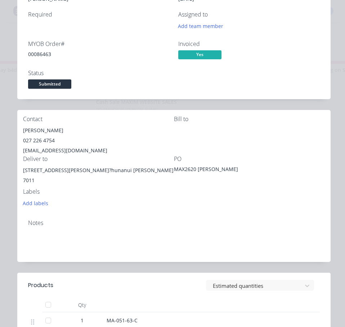
scroll to position [36, 0]
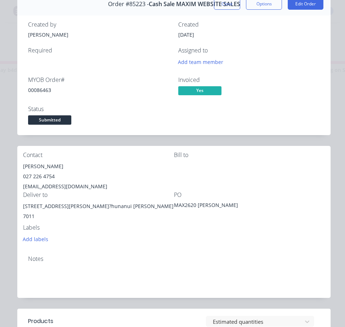
click at [44, 87] on div "00086463" at bounding box center [98, 90] width 141 height 8
click at [42, 164] on div "[PERSON_NAME]" at bounding box center [98, 167] width 151 height 10
drag, startPoint x: 42, startPoint y: 164, endPoint x: 31, endPoint y: 167, distance: 12.1
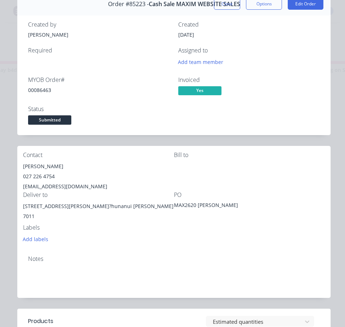
click at [31, 167] on div "[PERSON_NAME]" at bounding box center [98, 167] width 151 height 10
click at [45, 174] on div "027 226 4754" at bounding box center [98, 177] width 151 height 10
click at [45, 175] on div "027 226 4754" at bounding box center [98, 177] width 151 height 10
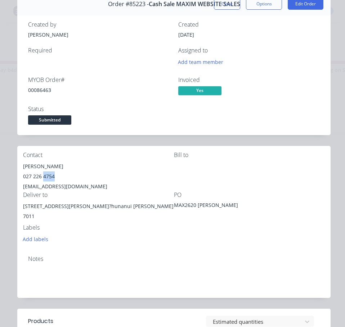
click at [45, 175] on div "027 226 4754" at bounding box center [98, 177] width 151 height 10
click at [45, 174] on div "027 226 4754" at bounding box center [98, 177] width 151 height 10
click at [69, 188] on div "[EMAIL_ADDRESS][DOMAIN_NAME]" at bounding box center [98, 187] width 151 height 10
click at [69, 187] on div "[EMAIL_ADDRESS][DOMAIN_NAME]" at bounding box center [98, 187] width 151 height 10
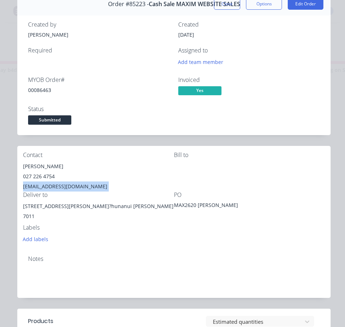
click at [69, 187] on div "[EMAIL_ADDRESS][DOMAIN_NAME]" at bounding box center [98, 187] width 151 height 10
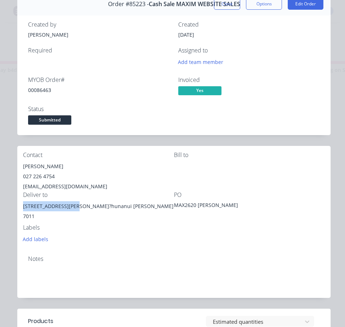
drag, startPoint x: 73, startPoint y: 207, endPoint x: 28, endPoint y: 210, distance: 45.4
click at [24, 210] on div "[STREET_ADDRESS][PERSON_NAME]?hunanui [PERSON_NAME]" at bounding box center [98, 206] width 151 height 10
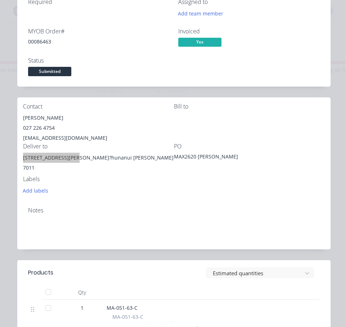
scroll to position [0, 0]
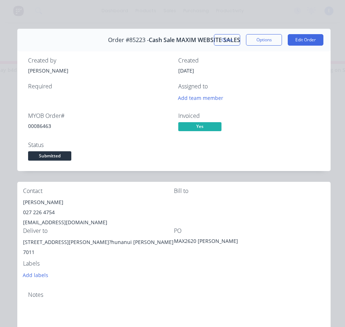
click at [151, 203] on div "[PERSON_NAME]" at bounding box center [98, 202] width 151 height 10
click at [62, 160] on span "Submitted" at bounding box center [49, 155] width 43 height 9
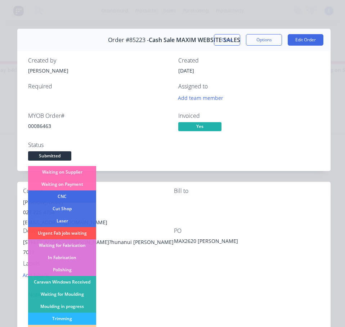
scroll to position [108, 0]
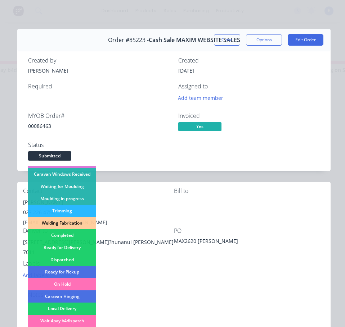
click at [74, 261] on div "Dispatched" at bounding box center [62, 260] width 68 height 12
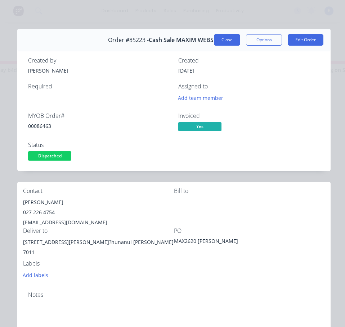
click at [228, 41] on button "Close" at bounding box center [227, 40] width 26 height 12
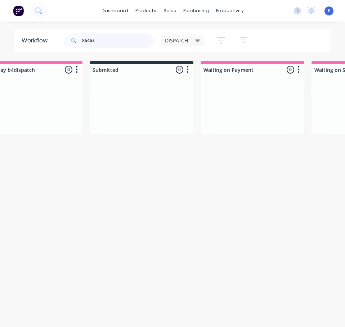
click at [128, 37] on input "86463" at bounding box center [117, 40] width 71 height 14
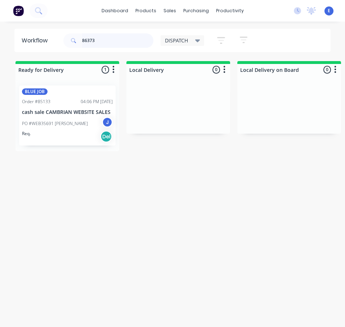
type input "86373"
click at [78, 132] on div "Req. Del" at bounding box center [67, 137] width 91 height 12
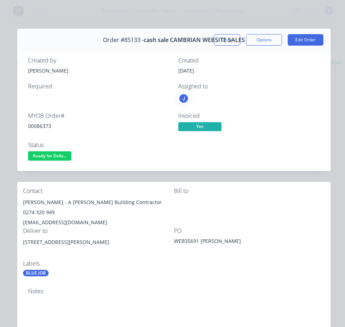
click at [38, 123] on div "00086373" at bounding box center [98, 126] width 141 height 8
